Goal: Task Accomplishment & Management: Manage account settings

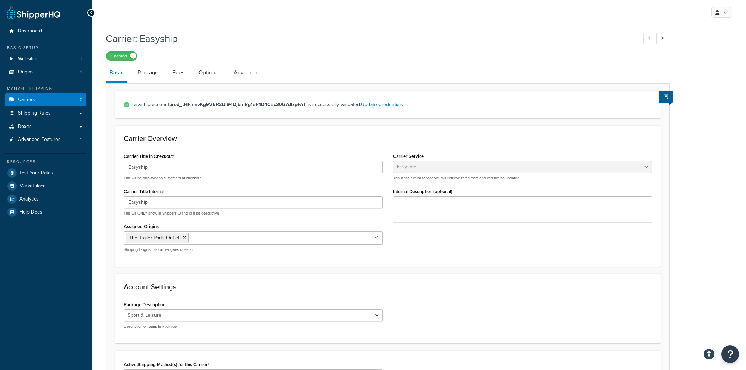
select select "easyship"
select select "sport_leisure"
click at [48, 111] on span "Shipping Rules" at bounding box center [34, 113] width 33 height 6
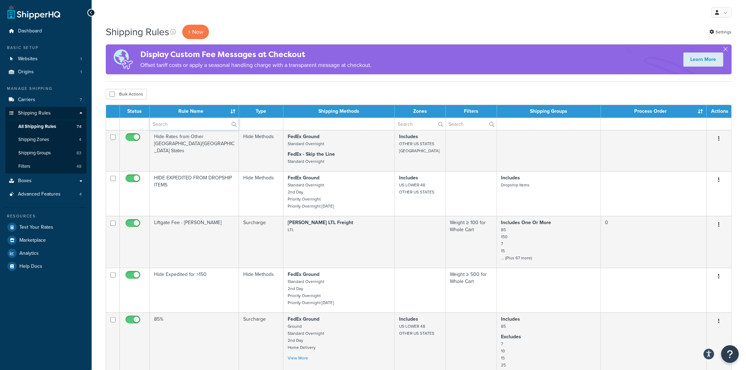
click at [193, 126] on input "text" at bounding box center [194, 124] width 89 height 12
click at [55, 154] on link "Shipping Groups 83" at bounding box center [45, 153] width 81 height 13
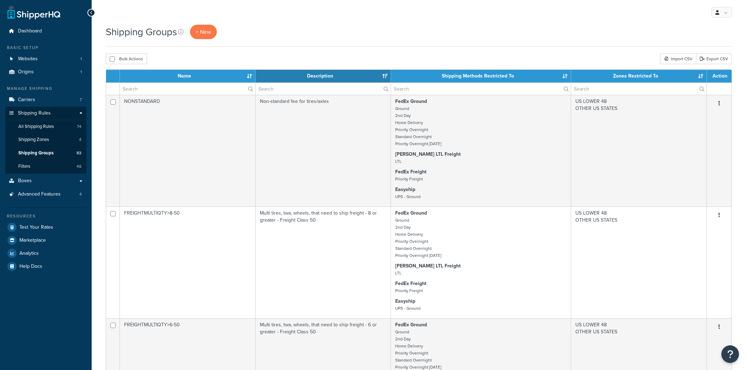
select select "15"
click at [194, 90] on input "text" at bounding box center [187, 89] width 135 height 12
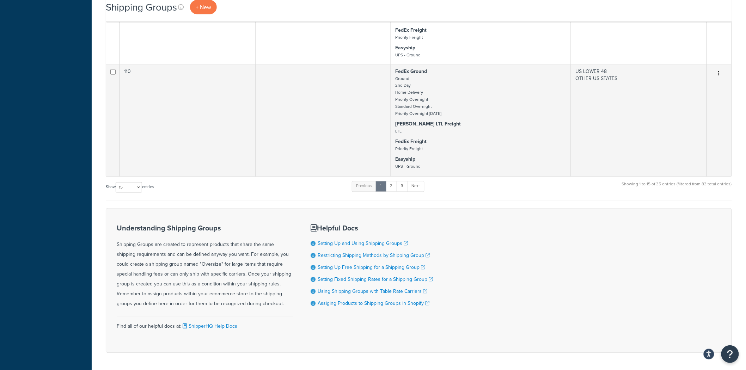
scroll to position [1643, 0]
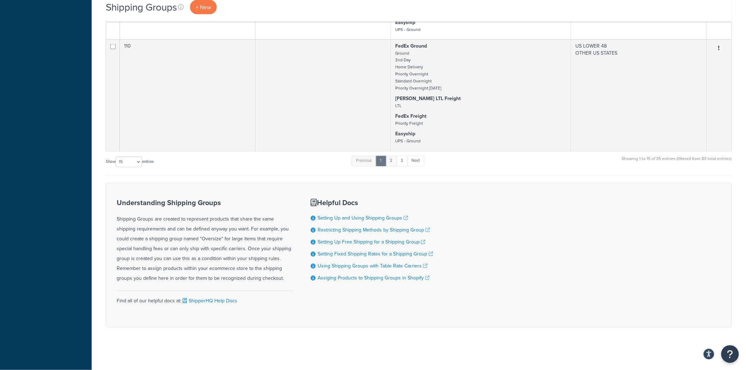
type input "0"
click at [396, 163] on link "2" at bounding box center [392, 161] width 12 height 11
click at [401, 162] on link "3" at bounding box center [400, 161] width 11 height 11
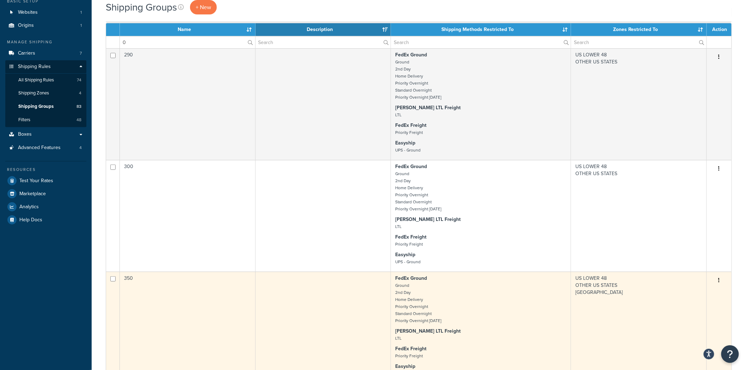
scroll to position [0, 0]
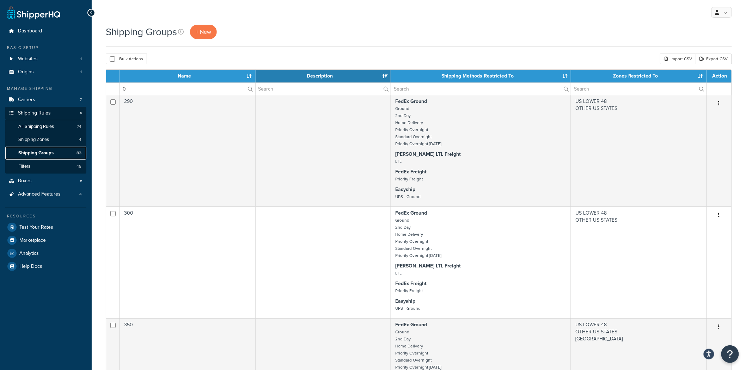
click at [58, 157] on link "Shipping Groups 83" at bounding box center [45, 153] width 81 height 13
click at [57, 165] on link "Filters 48" at bounding box center [45, 166] width 81 height 13
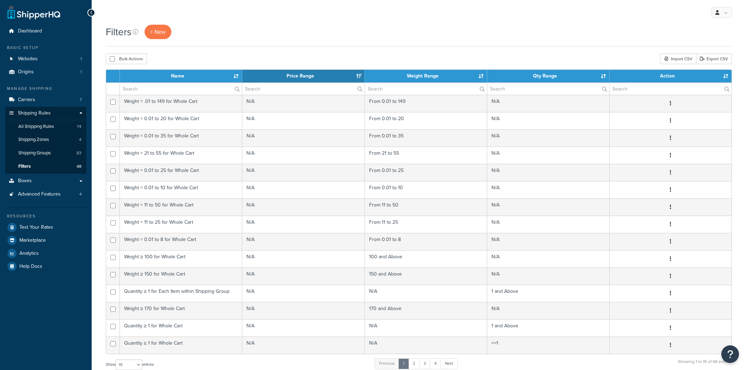
select select "15"
click at [55, 154] on link "Shipping Groups 83" at bounding box center [45, 153] width 81 height 13
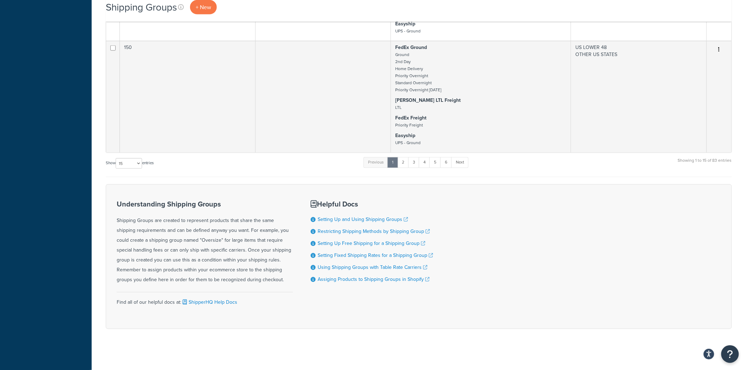
scroll to position [1519, 0]
click at [118, 164] on select "10 15 25 50 100" at bounding box center [129, 162] width 26 height 11
select select "100"
click at [116, 168] on select "10 15 25 50 100" at bounding box center [129, 162] width 26 height 11
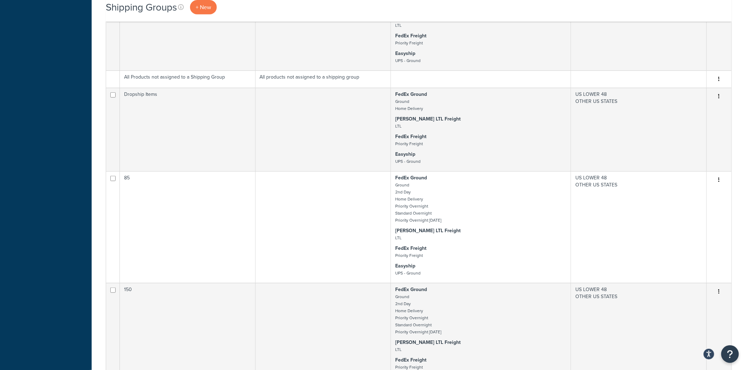
scroll to position [1243, 0]
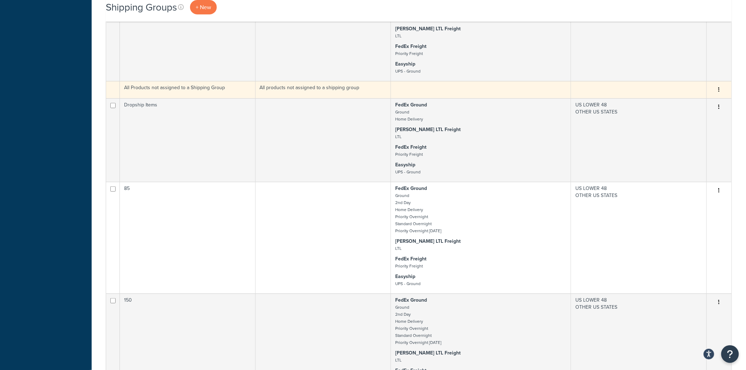
click at [721, 96] on button "button" at bounding box center [719, 89] width 10 height 11
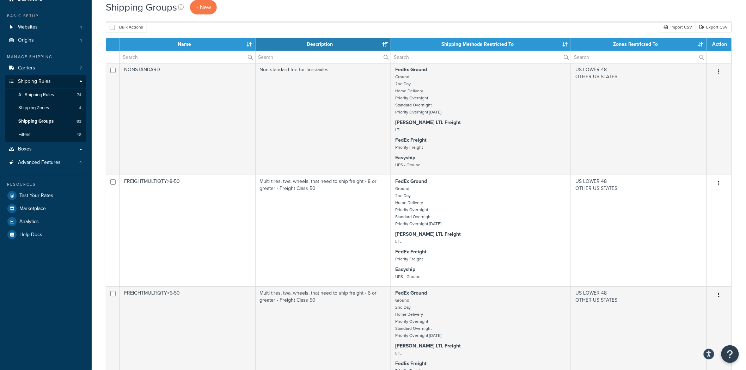
scroll to position [0, 0]
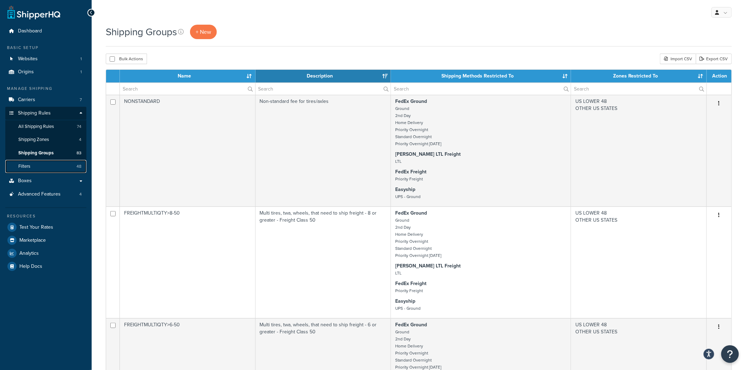
click at [41, 165] on link "Filters 48" at bounding box center [45, 166] width 81 height 13
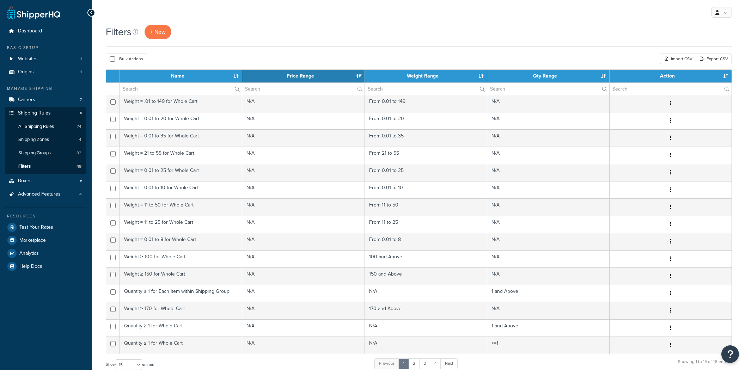
select select "15"
click at [35, 129] on span "All Shipping Rules" at bounding box center [36, 127] width 36 height 6
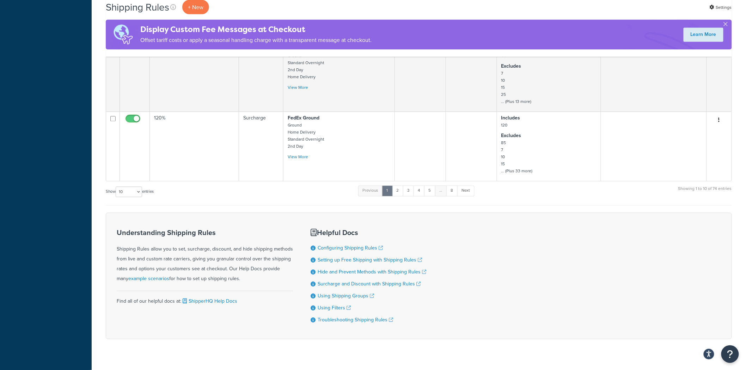
scroll to position [569, 0]
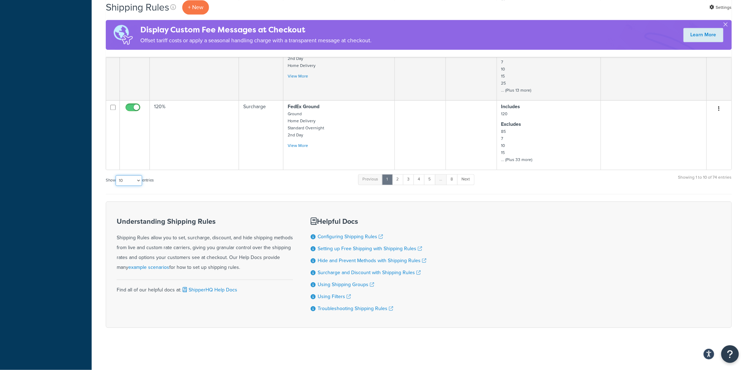
click at [124, 175] on select "10 15 25 50 100 1000" at bounding box center [129, 180] width 26 height 11
select select "1000"
click at [116, 175] on select "10 15 25 50 100 1000" at bounding box center [129, 180] width 26 height 11
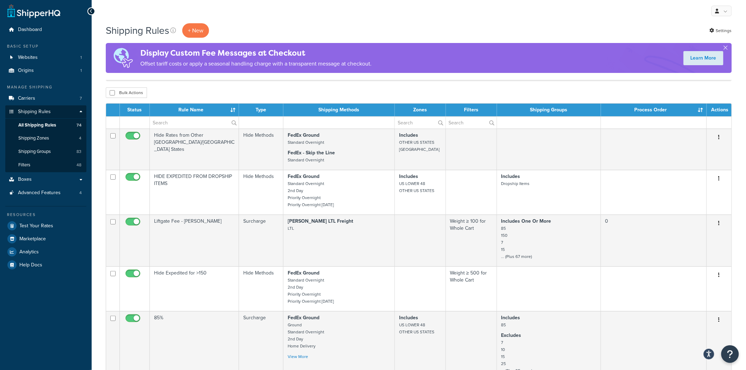
scroll to position [0, 0]
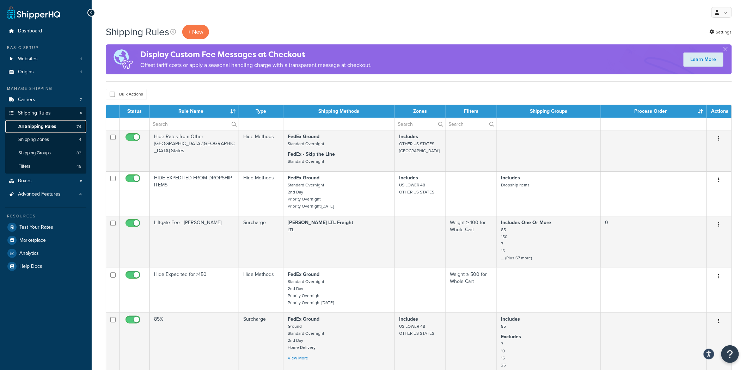
click at [58, 125] on link "All Shipping Rules 74" at bounding box center [45, 126] width 81 height 13
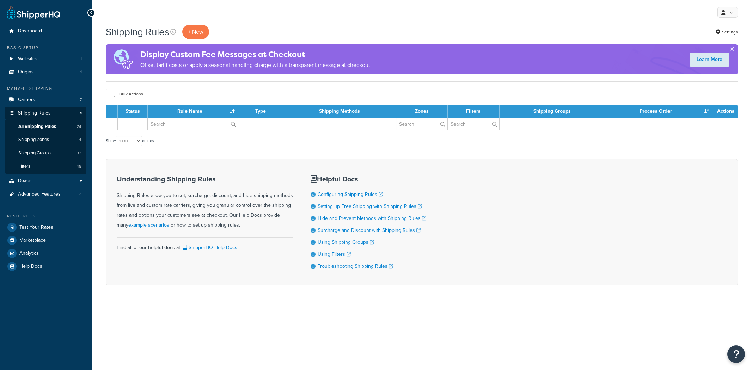
select select "1000"
click at [52, 159] on link "Shipping Groups 83" at bounding box center [45, 153] width 81 height 13
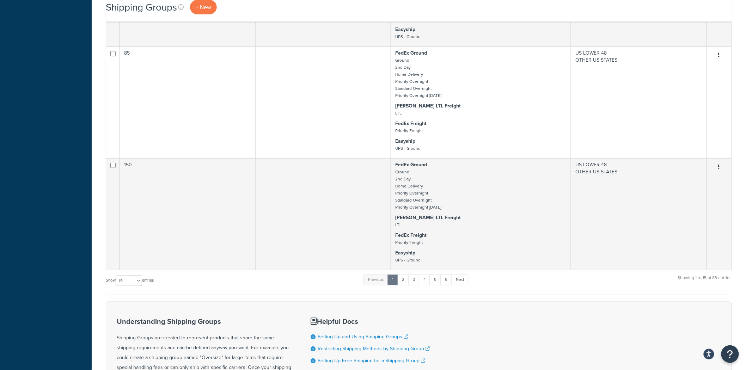
scroll to position [1519, 0]
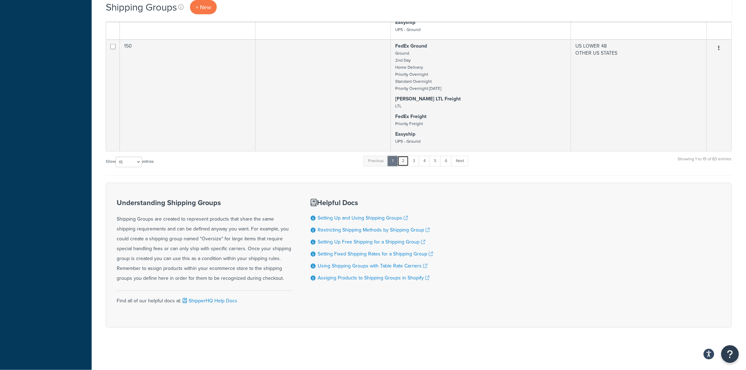
click at [406, 163] on link "2" at bounding box center [403, 161] width 12 height 11
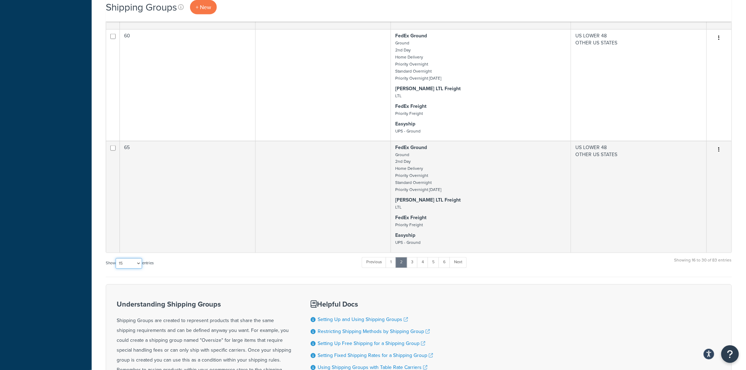
click at [132, 269] on select "10 15 25 50 100" at bounding box center [129, 263] width 26 height 11
select select "100"
click at [116, 269] on select "10 15 25 50 100" at bounding box center [129, 263] width 26 height 11
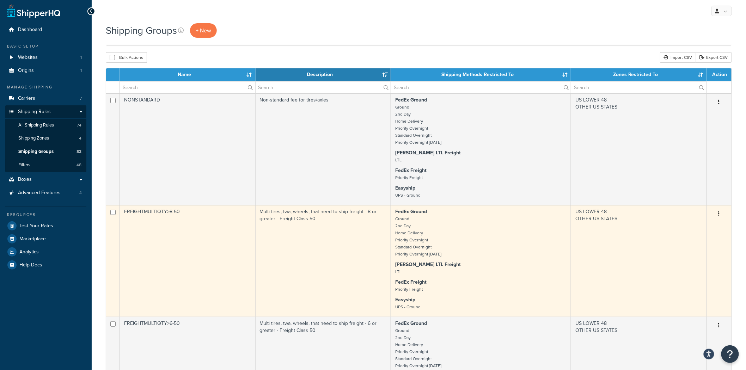
scroll to position [0, 0]
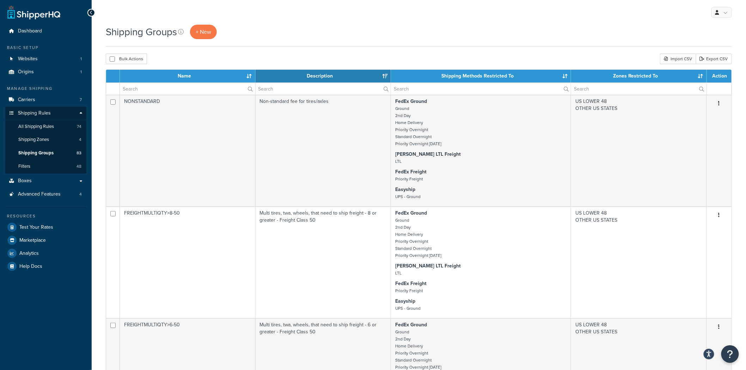
click at [184, 79] on th "Name" at bounding box center [188, 76] width 136 height 13
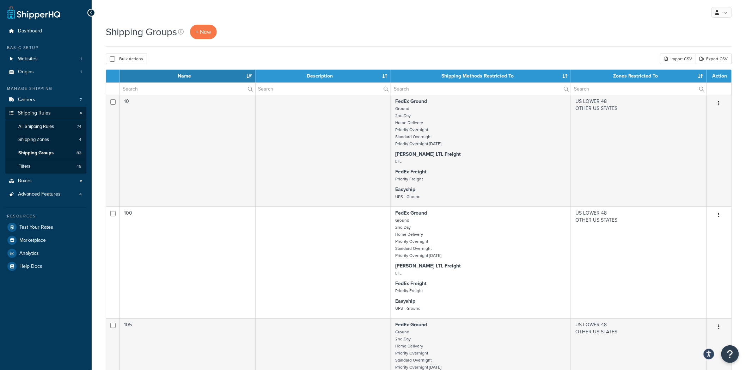
click at [184, 79] on th "Name" at bounding box center [188, 76] width 136 height 13
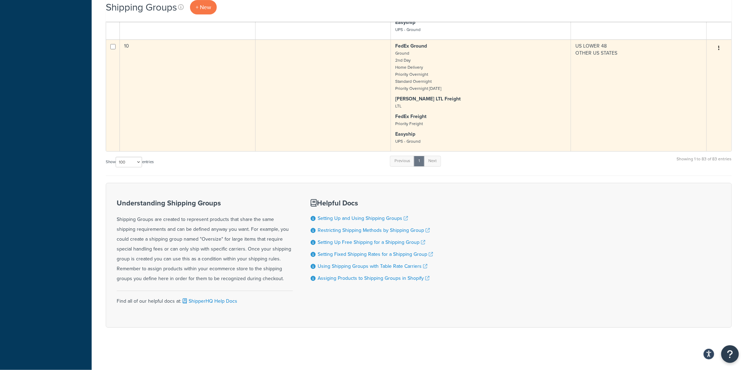
scroll to position [8973, 0]
